Goal: Subscribe to service/newsletter

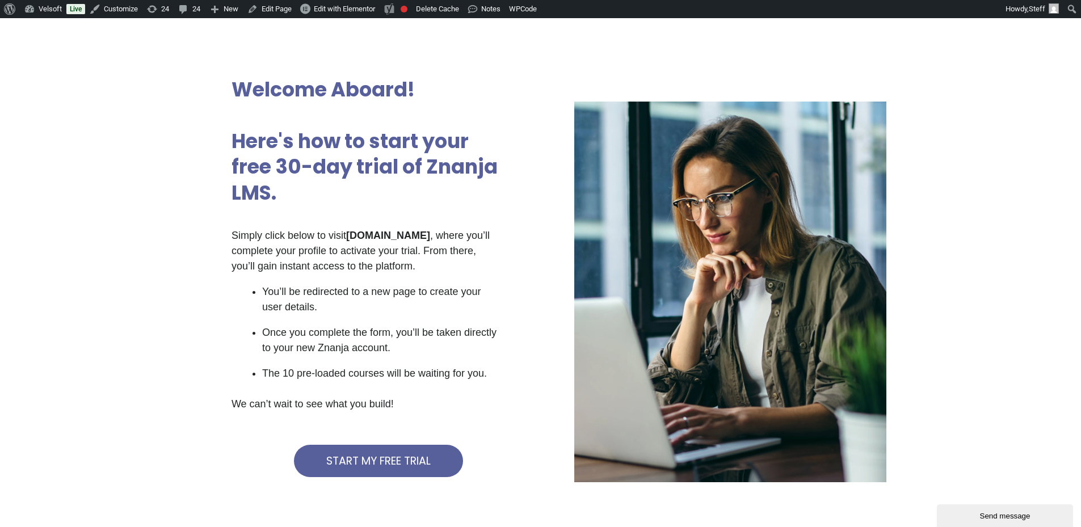
click at [330, 357] on ul "You’ll be redirected to a new page to create your user details. Once you comple…" at bounding box center [380, 332] width 237 height 97
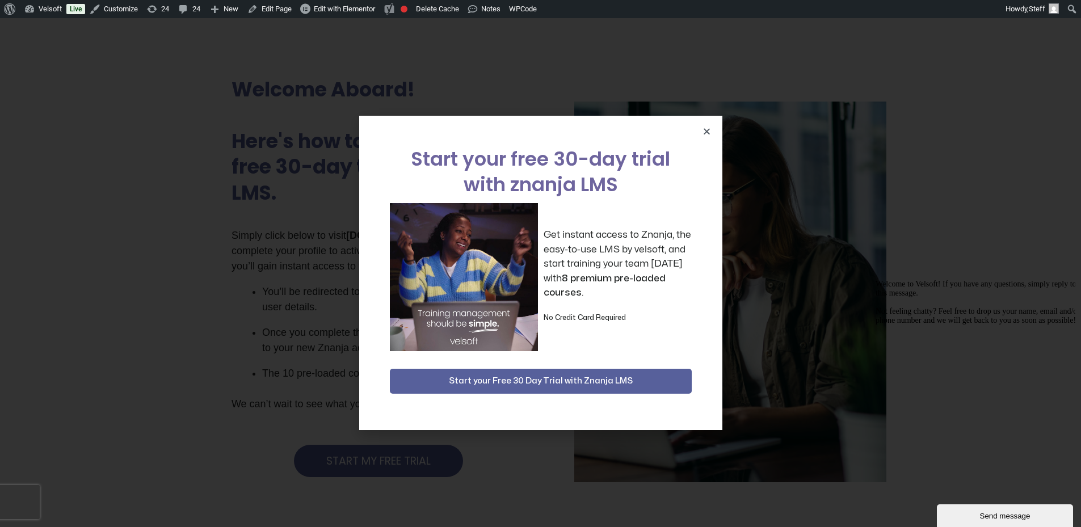
click at [701, 131] on div "Start your free 30-day trial with znanja LMS Get instant access to Znanja, the …" at bounding box center [540, 273] width 363 height 314
click at [705, 132] on icon "Close" at bounding box center [707, 131] width 9 height 9
